Goal: Information Seeking & Learning: Learn about a topic

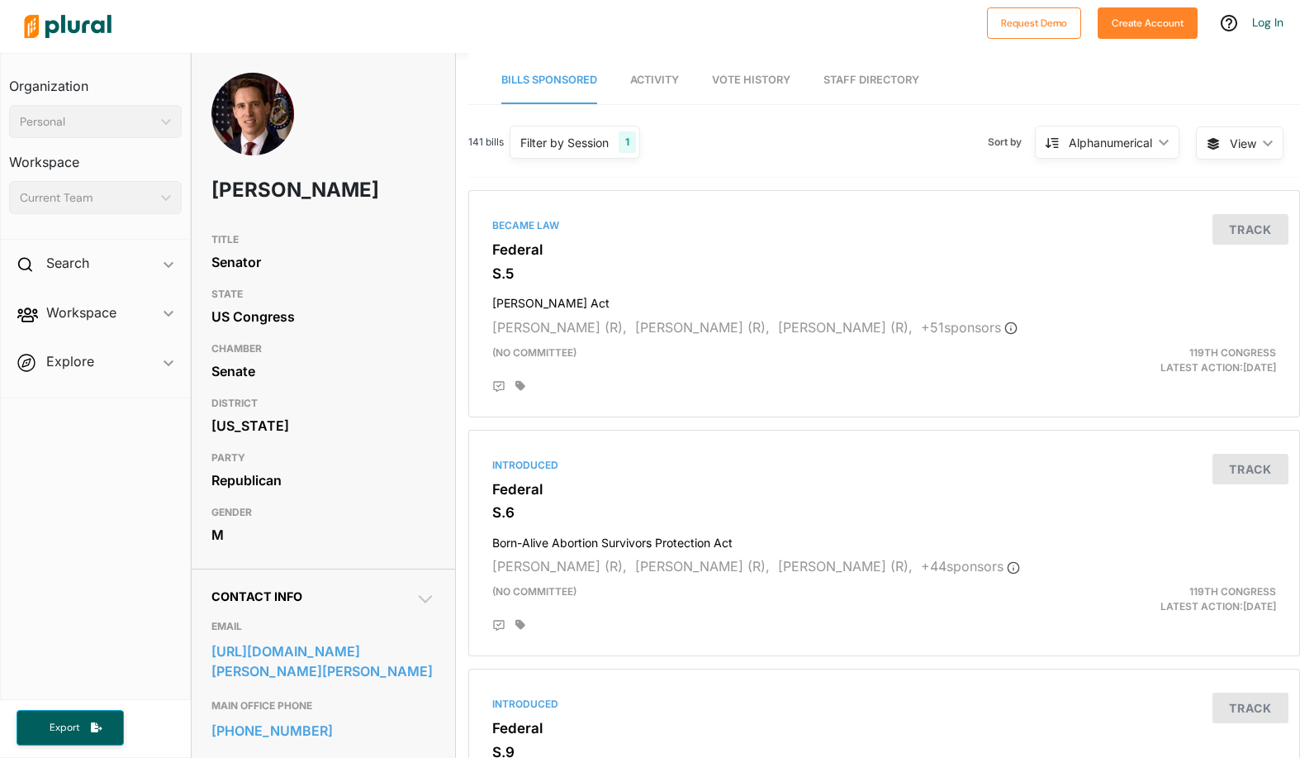
click at [888, 67] on link "Staff Directory" at bounding box center [872, 80] width 96 height 47
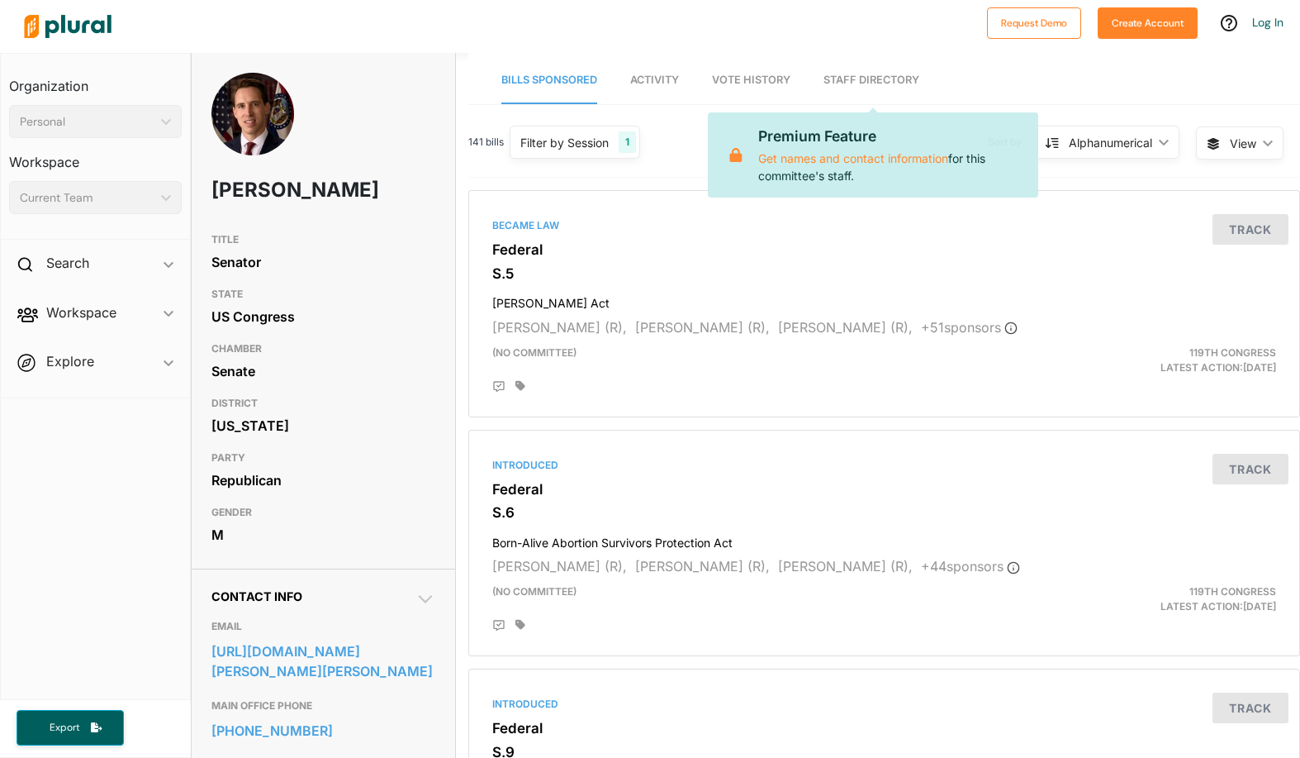
click at [886, 77] on link "Staff Directory" at bounding box center [872, 80] width 96 height 47
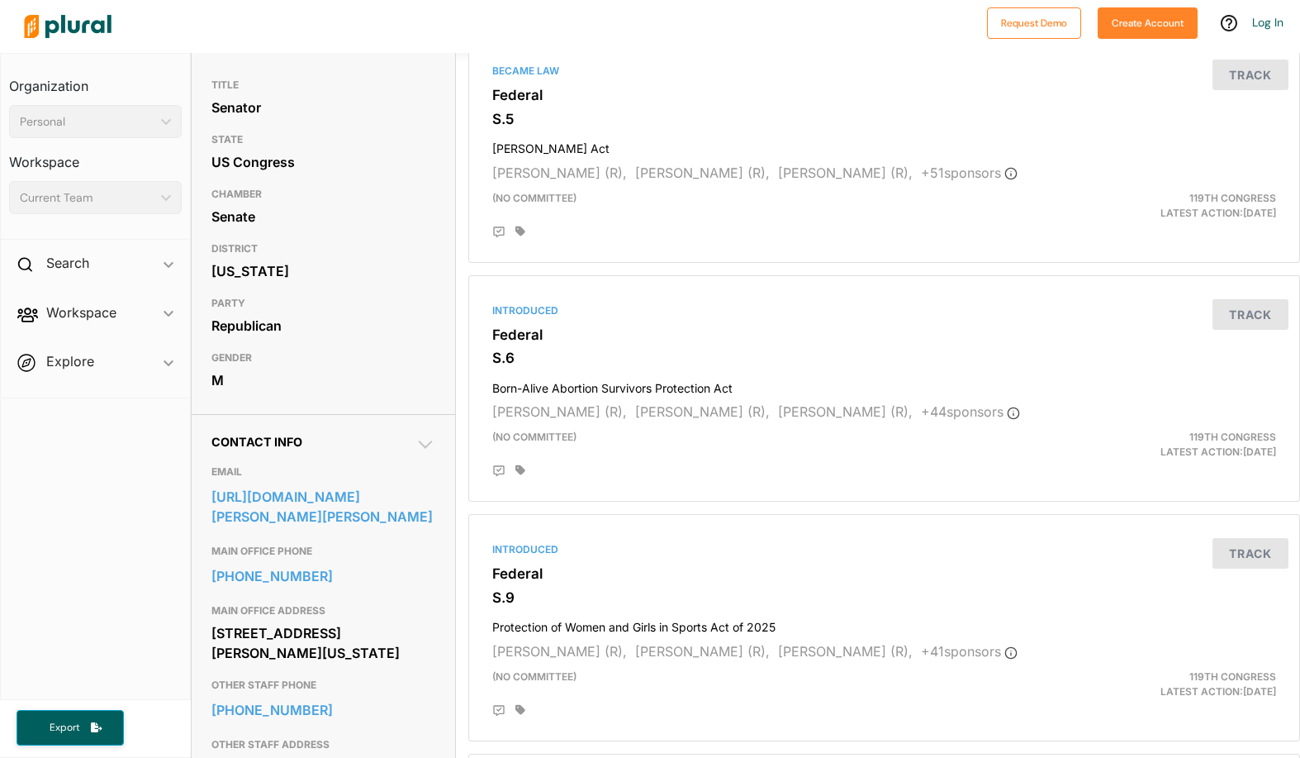
scroll to position [156, 0]
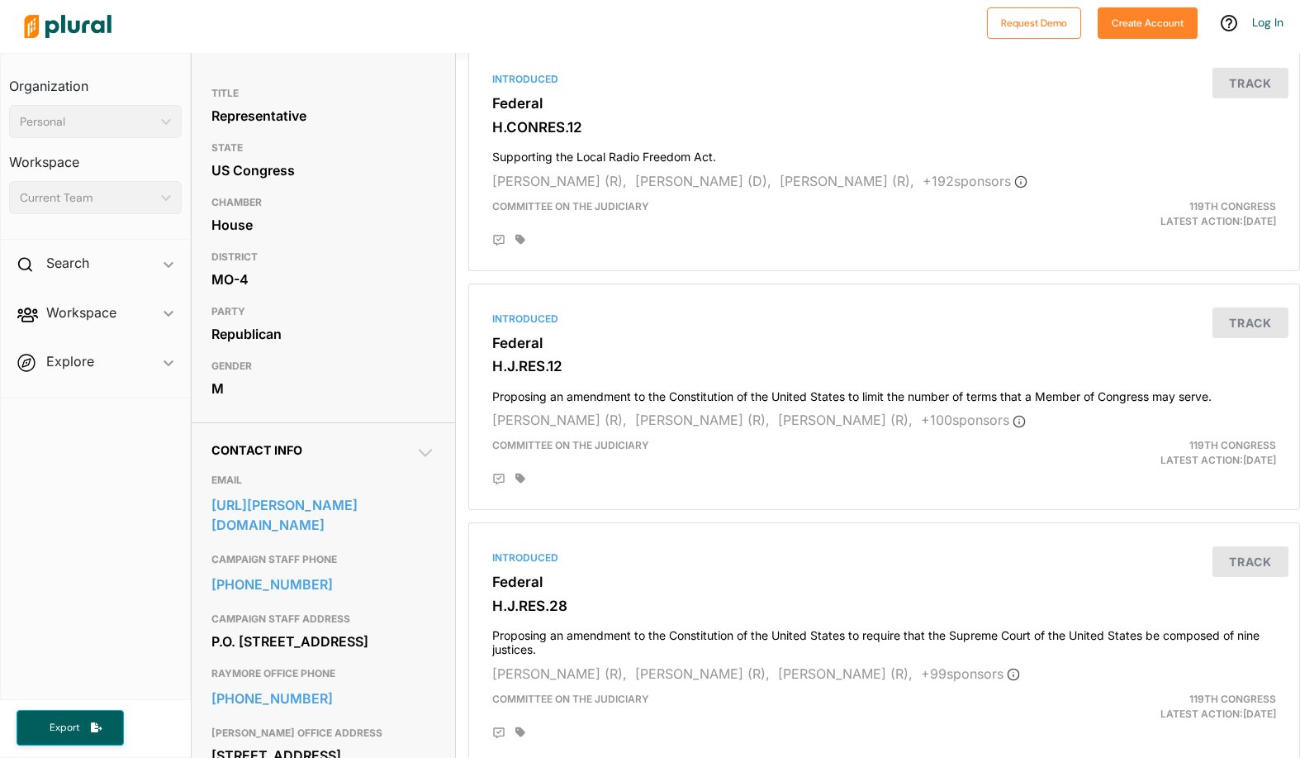
scroll to position [148, 0]
